Goal: Information Seeking & Learning: Find specific fact

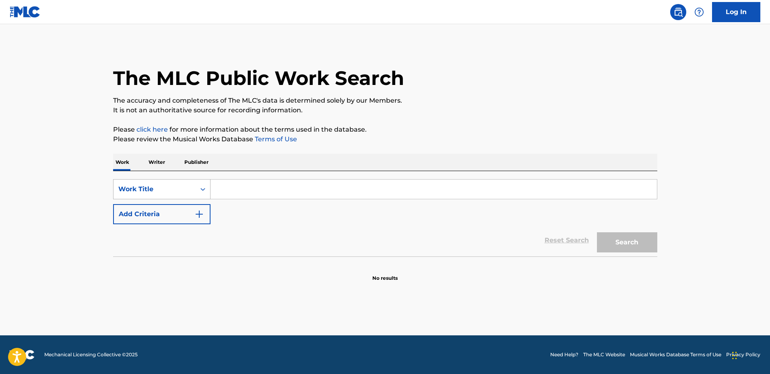
click at [171, 188] on div "Work Title" at bounding box center [154, 189] width 72 height 10
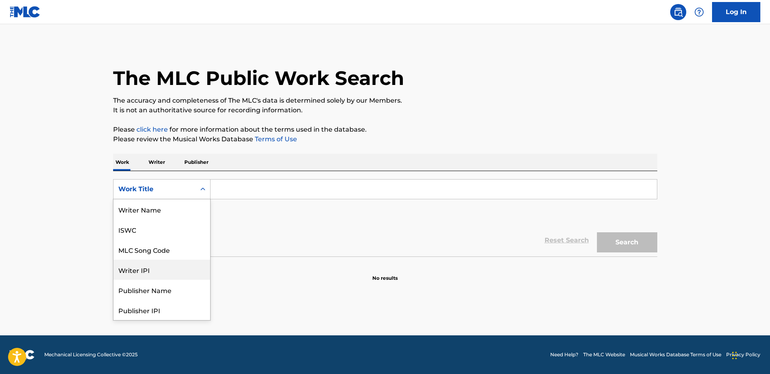
scroll to position [40, 0]
click at [168, 215] on div "MLC Song Code" at bounding box center [161, 209] width 97 height 20
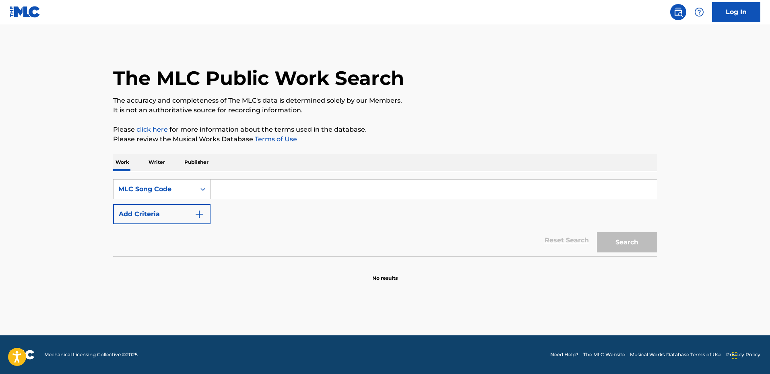
click at [257, 188] on input "Search Form" at bounding box center [433, 189] width 446 height 19
paste input "A12237"
click at [597, 232] on button "Search" at bounding box center [627, 242] width 60 height 20
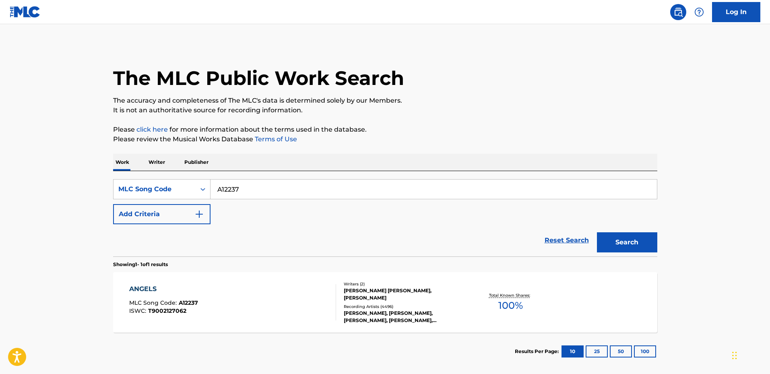
click at [250, 196] on input "A12237" at bounding box center [433, 189] width 446 height 19
paste input "968N"
type input "A1968N"
click at [597, 232] on button "Search" at bounding box center [627, 242] width 60 height 20
click at [250, 182] on input "A1968N" at bounding box center [433, 189] width 446 height 19
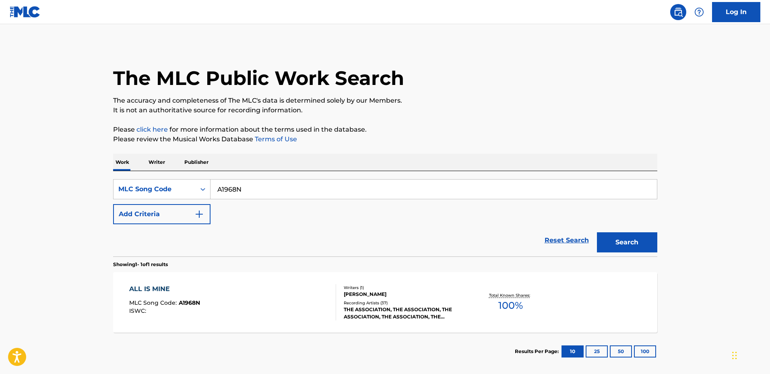
click at [250, 184] on input "A1968N" at bounding box center [433, 189] width 446 height 19
